Goal: Navigation & Orientation: Find specific page/section

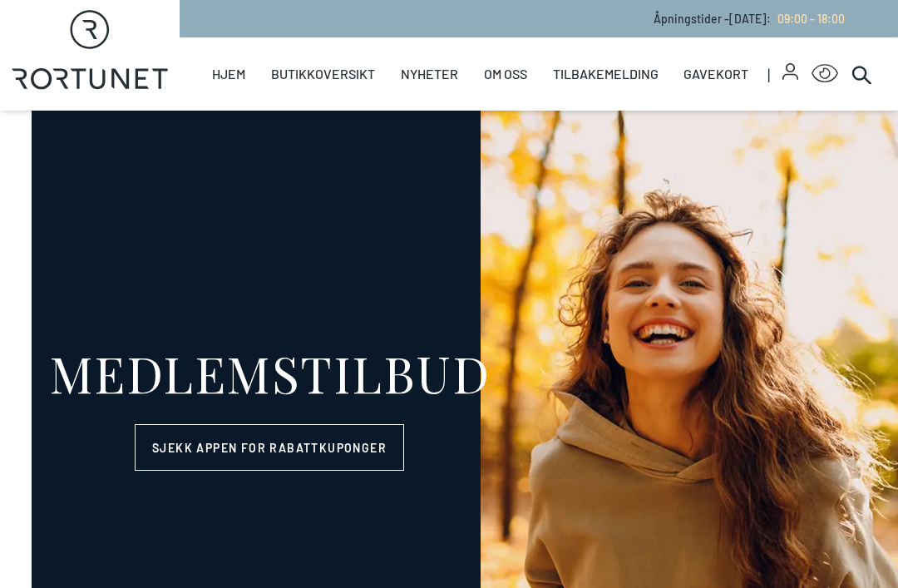
select select "NO"
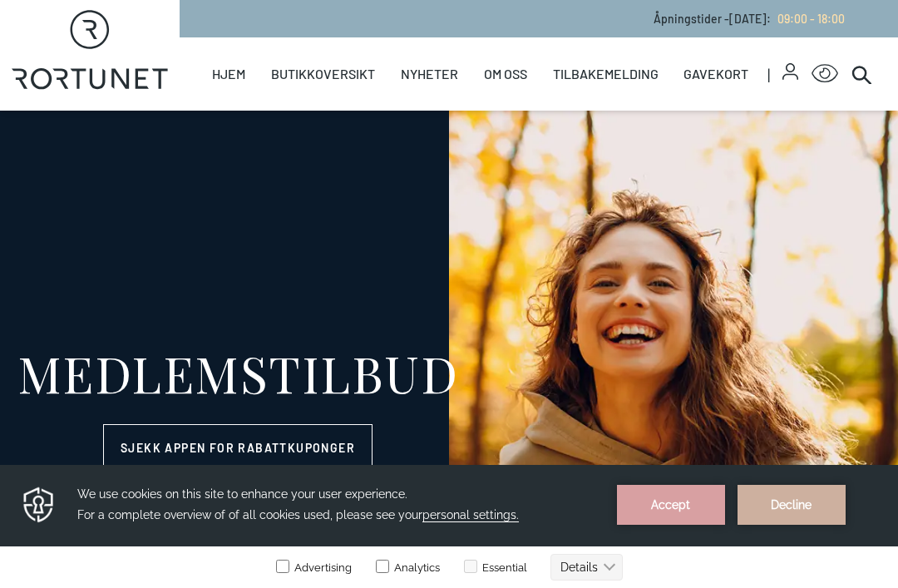
click at [0, 0] on link "Butikker" at bounding box center [0, 0] width 0 height 0
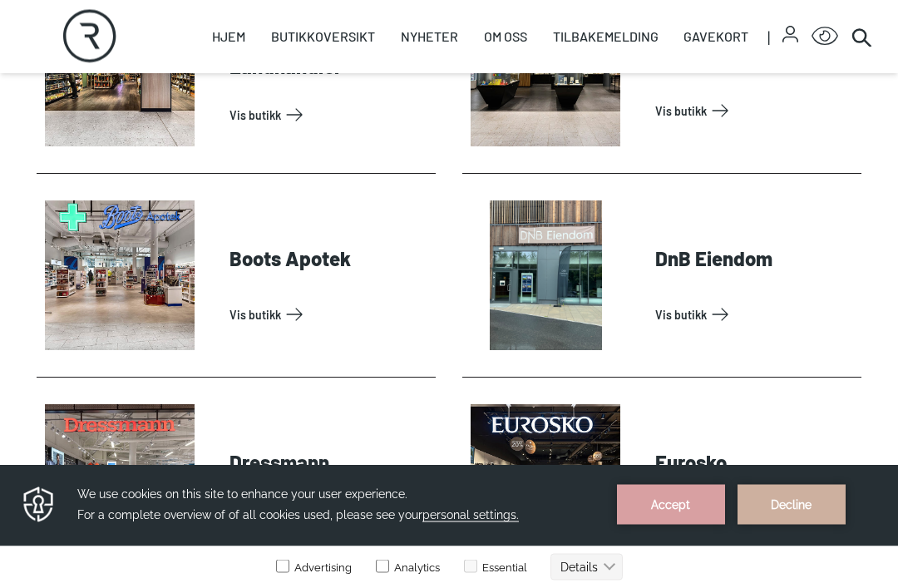
scroll to position [803, 0]
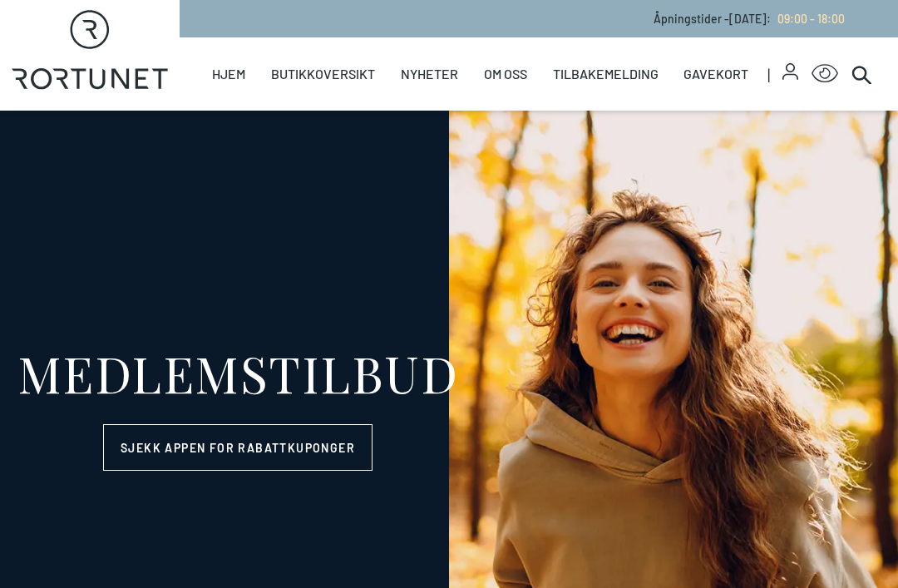
select select "NO"
click at [0, 0] on link "Butikker" at bounding box center [0, 0] width 0 height 0
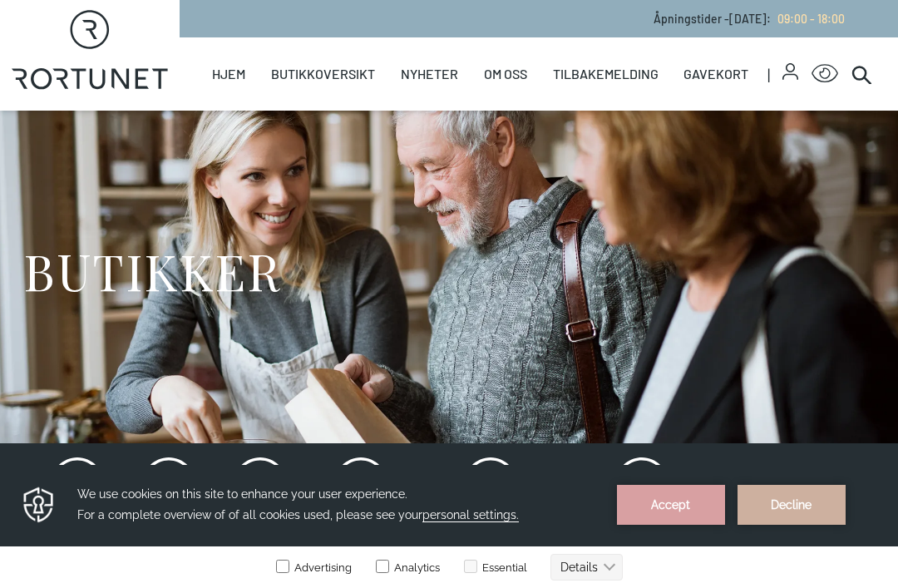
click at [701, 186] on div "BUTIKKER" at bounding box center [449, 277] width 852 height 333
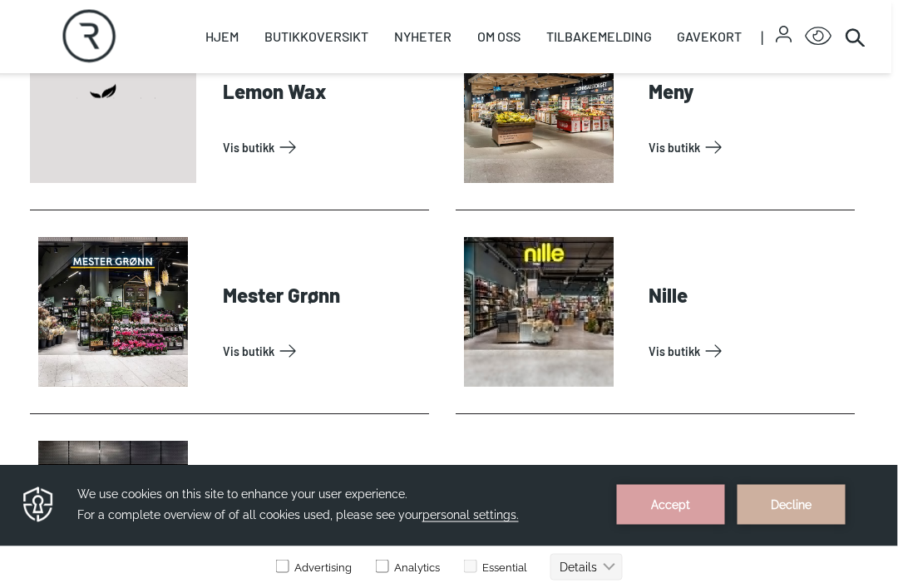
scroll to position [2975, 6]
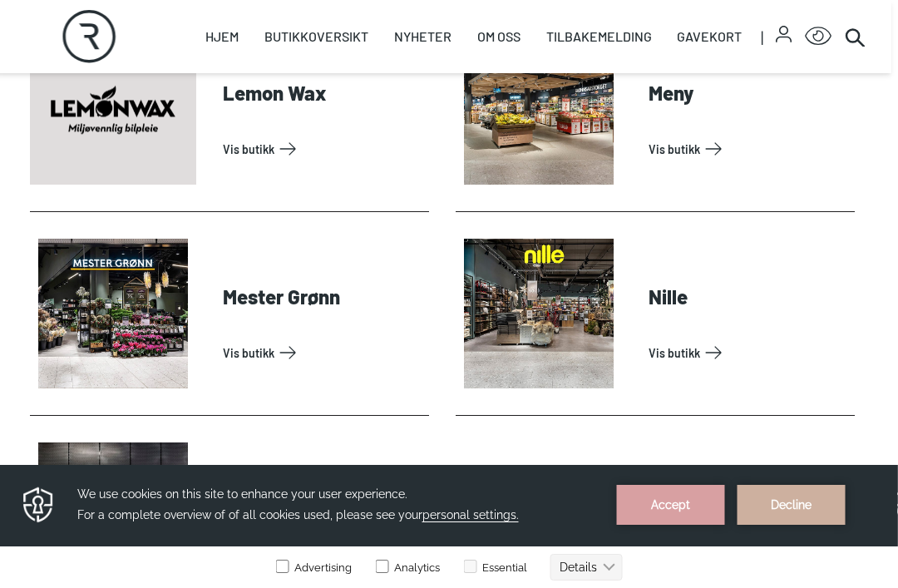
click at [650, 339] on link "Vis butikk" at bounding box center [750, 352] width 200 height 27
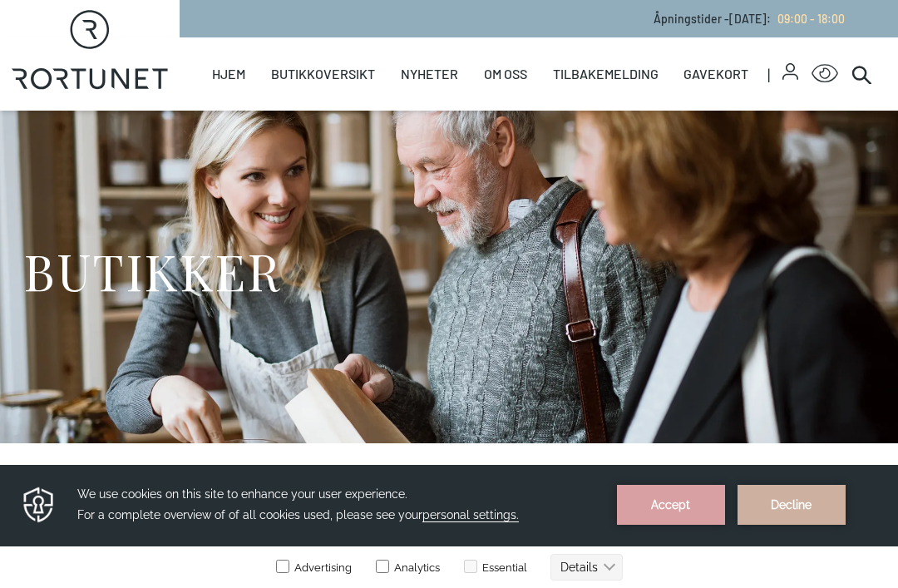
click at [853, 78] on icon at bounding box center [862, 74] width 20 height 20
click at [0, 0] on link "Butikker" at bounding box center [0, 0] width 0 height 0
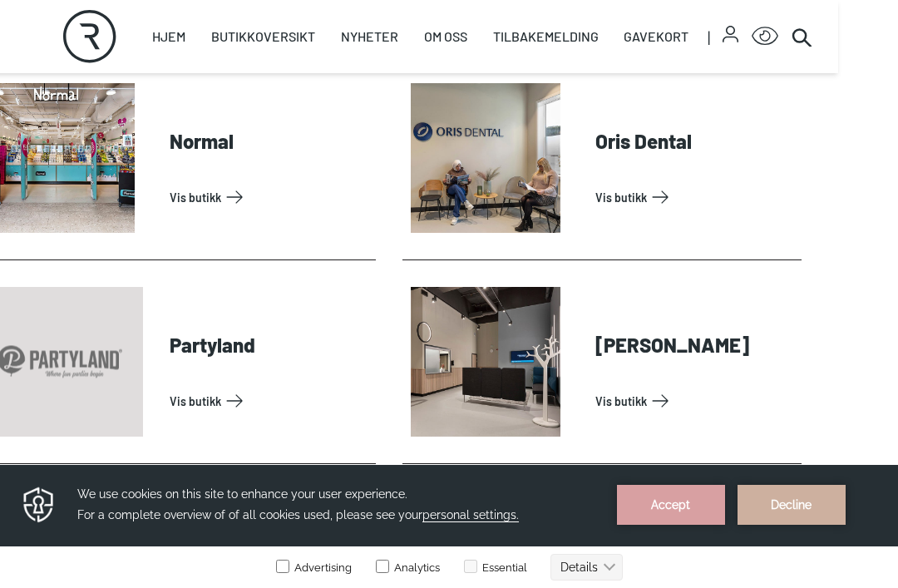
scroll to position [3517, 60]
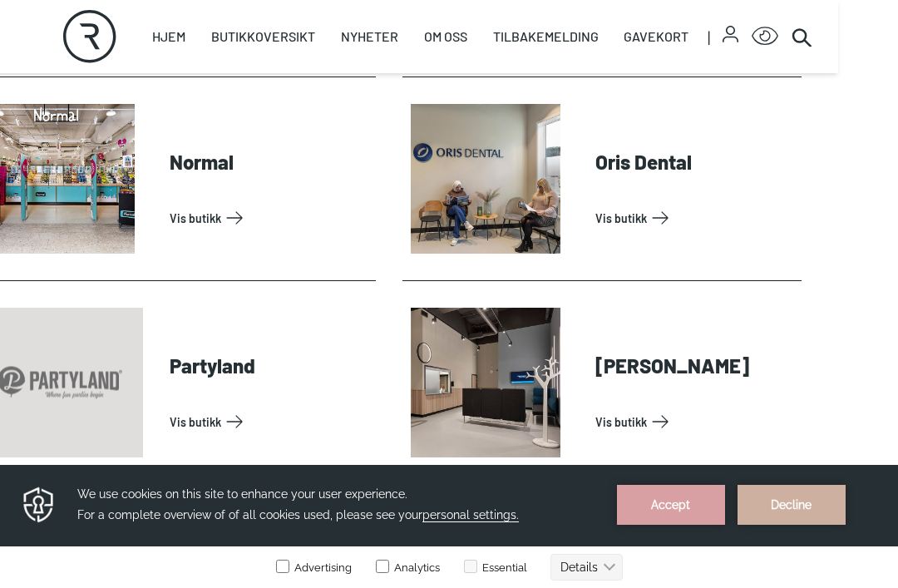
click at [170, 408] on link "Vis butikk" at bounding box center [270, 421] width 200 height 27
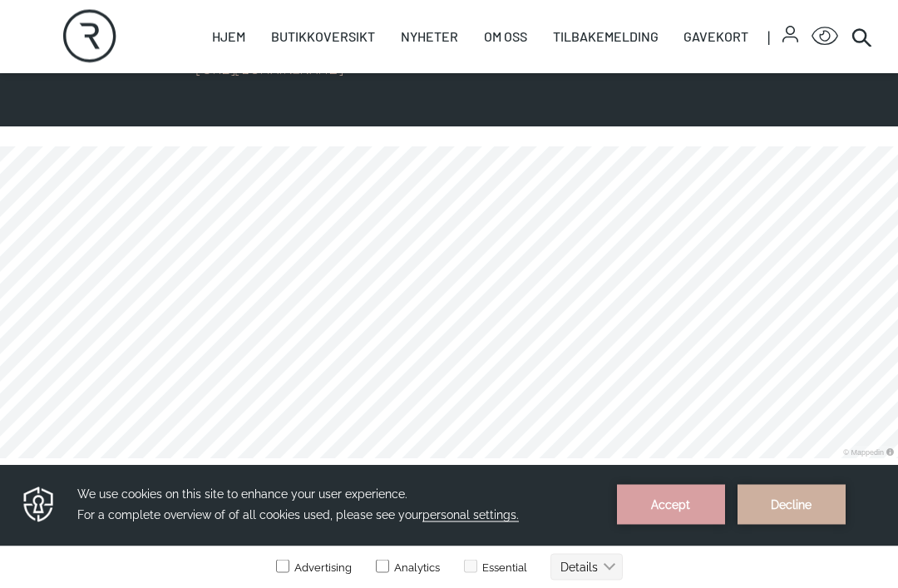
scroll to position [1146, 0]
